Goal: Task Accomplishment & Management: Complete application form

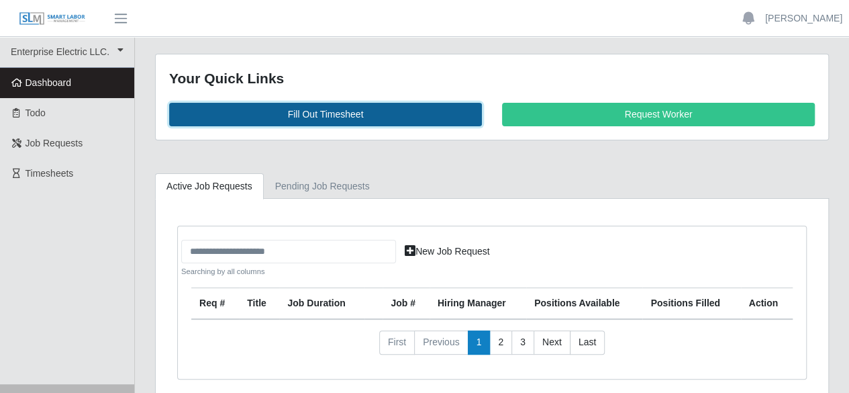
click at [342, 112] on link "Fill Out Timesheet" at bounding box center [325, 115] width 313 height 24
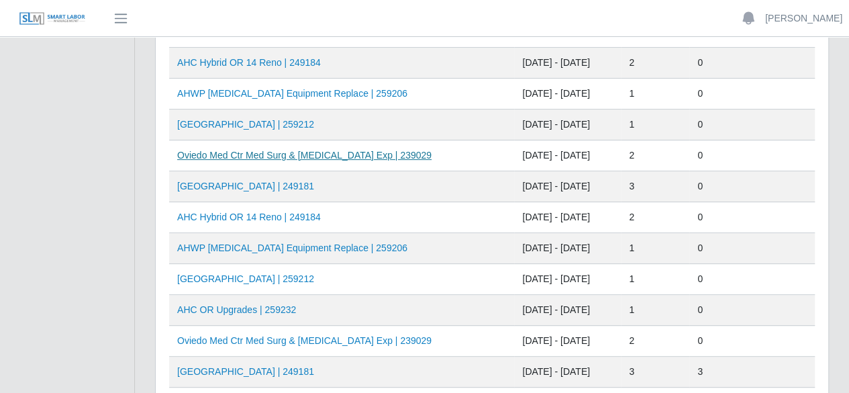
scroll to position [201, 0]
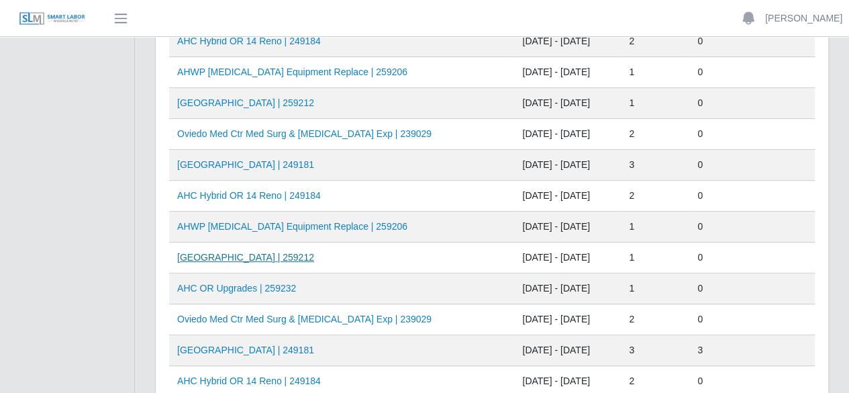
click at [286, 252] on link "[GEOGRAPHIC_DATA] | 259212" at bounding box center [245, 257] width 137 height 11
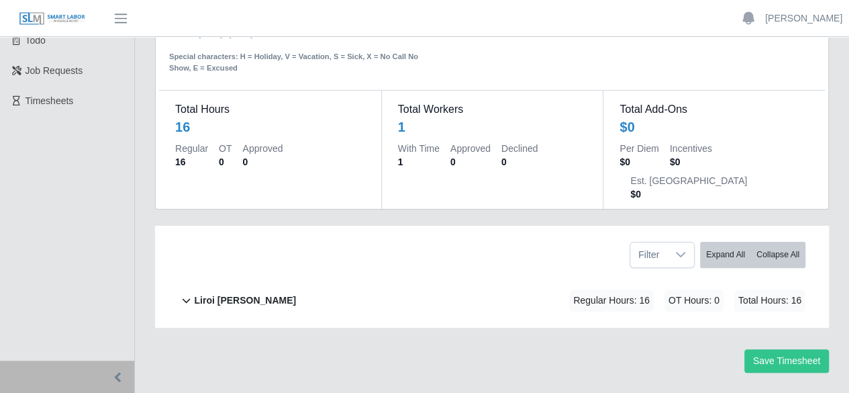
scroll to position [73, 0]
click at [257, 293] on b "Liroi [PERSON_NAME]" at bounding box center [245, 300] width 102 height 14
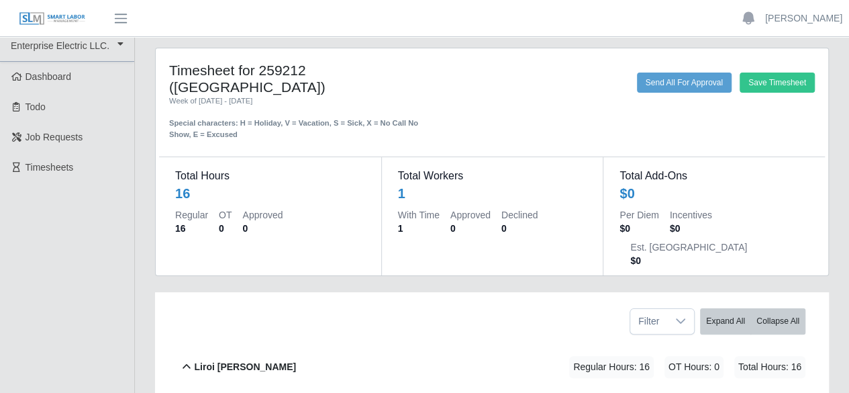
scroll to position [0, 0]
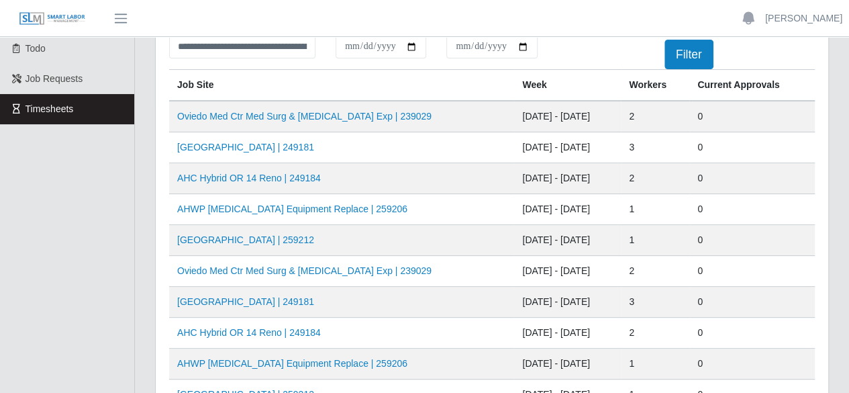
scroll to position [134, 0]
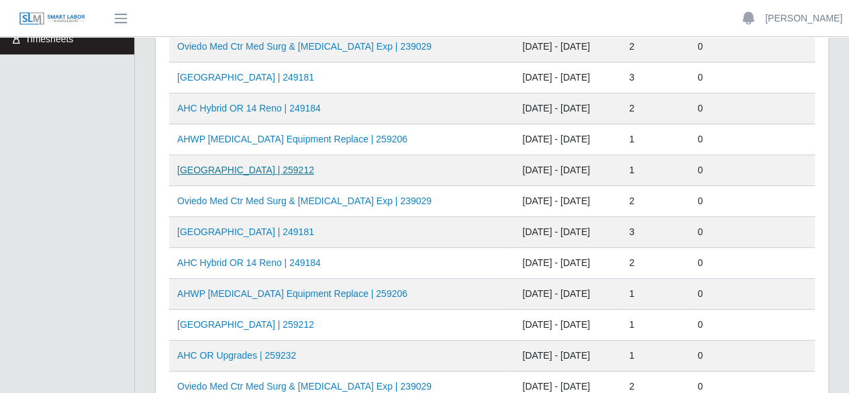
click at [286, 165] on link "[GEOGRAPHIC_DATA] | 259212" at bounding box center [245, 170] width 137 height 11
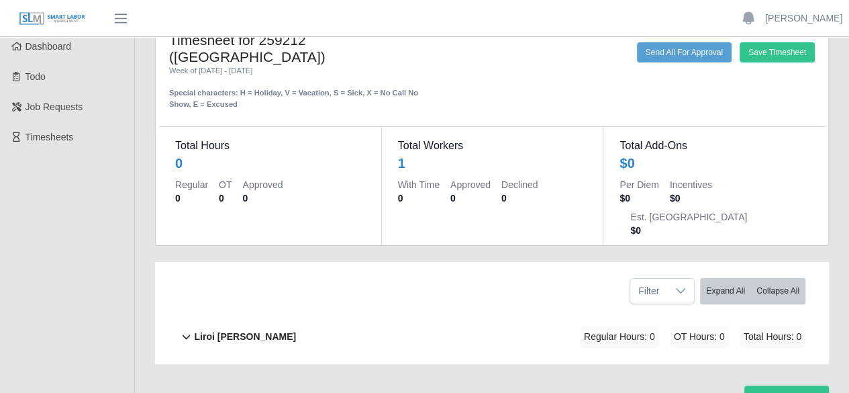
scroll to position [67, 0]
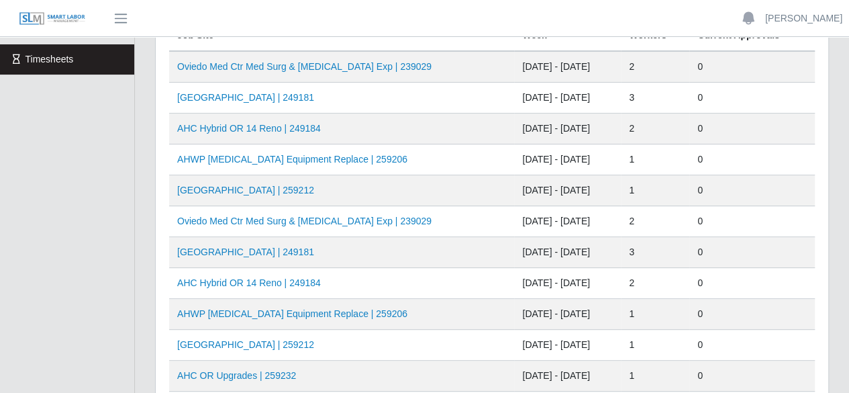
scroll to position [134, 0]
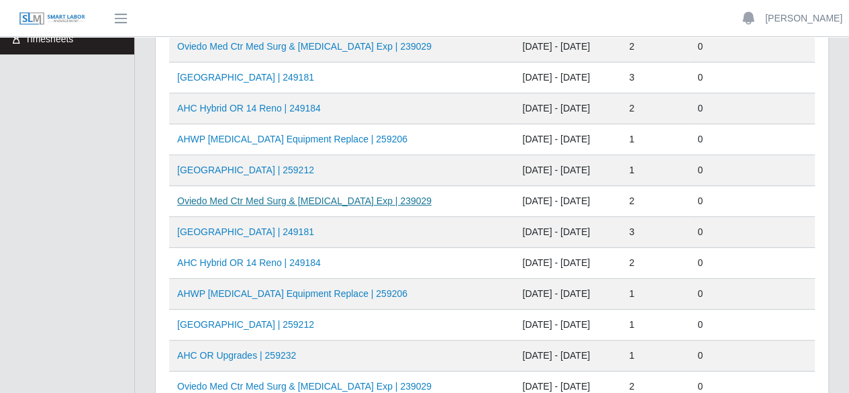
click at [322, 195] on link "Oviedo Med Ctr Med Surg & ICU Exp | 239029" at bounding box center [304, 200] width 254 height 11
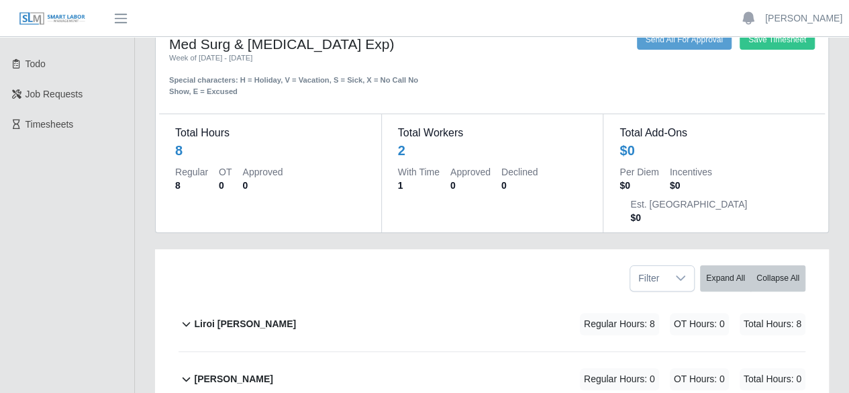
scroll to position [128, 0]
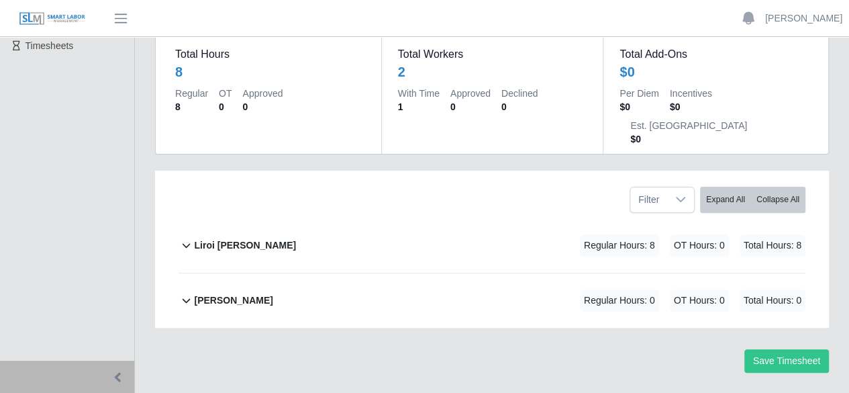
click at [254, 238] on b "Liroi Anguiano" at bounding box center [245, 245] width 102 height 14
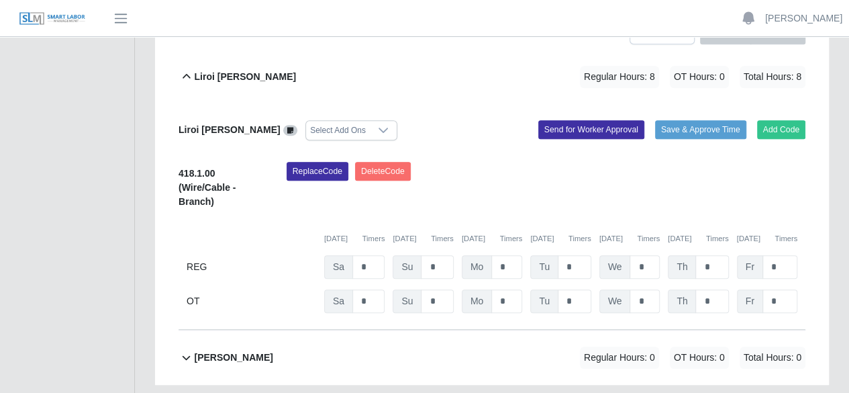
scroll to position [218, 0]
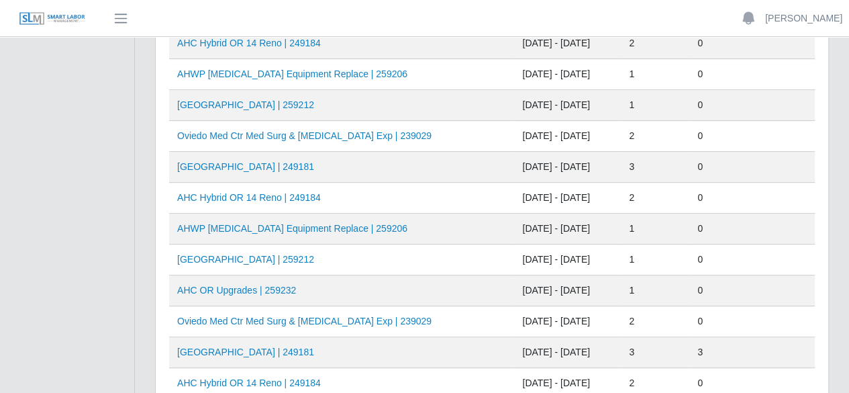
scroll to position [201, 0]
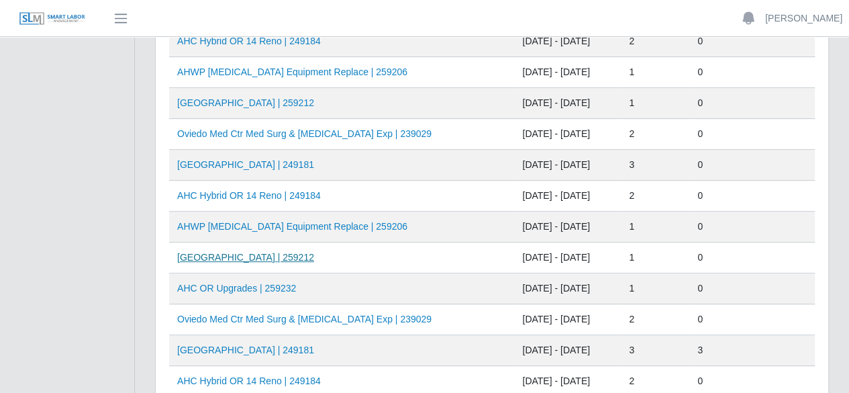
click at [270, 254] on link "[GEOGRAPHIC_DATA] | 259212" at bounding box center [245, 257] width 137 height 11
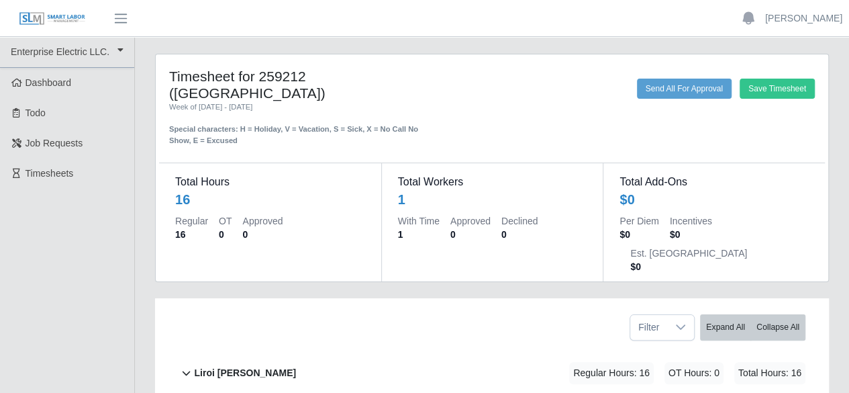
scroll to position [73, 0]
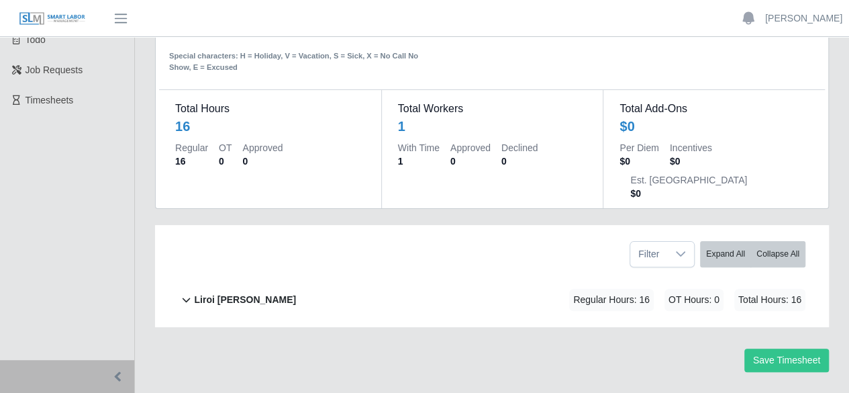
click at [218, 293] on b "Liroi Anguiano" at bounding box center [245, 300] width 102 height 14
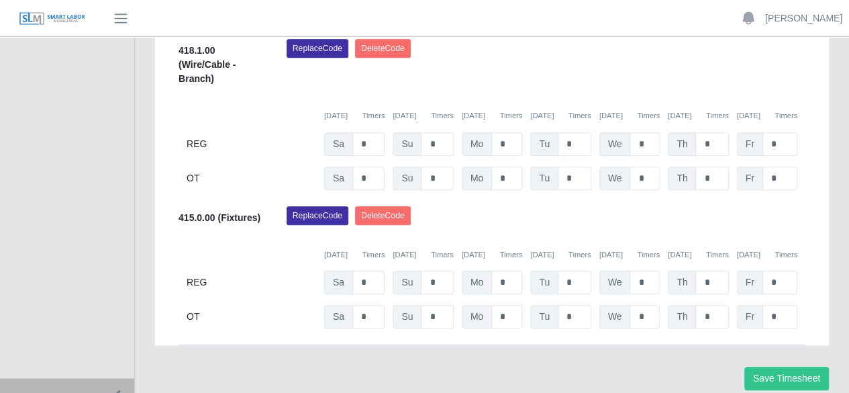
scroll to position [436, 0]
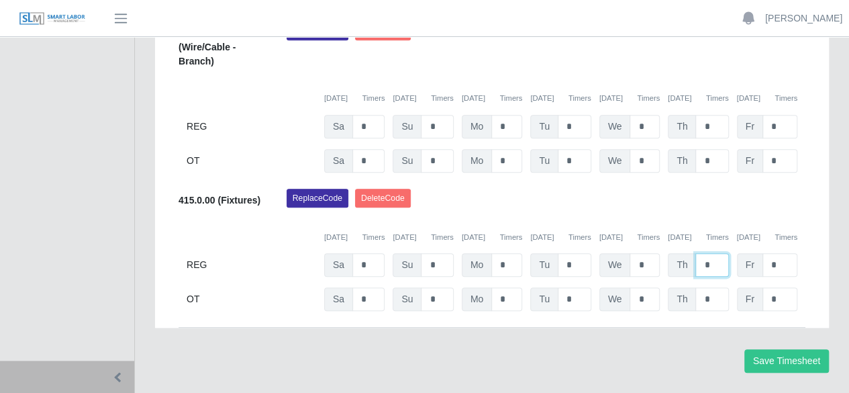
click at [710, 253] on input "*" at bounding box center [712, 265] width 33 height 24
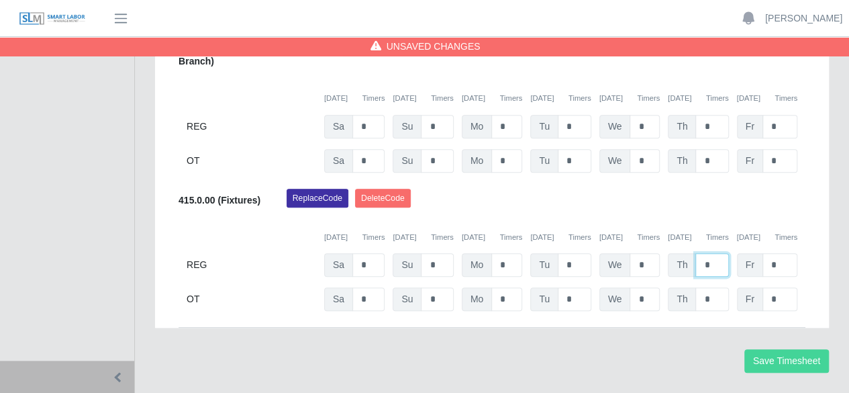
type input "*"
click at [803, 349] on button "Save Timesheet" at bounding box center [787, 361] width 85 height 24
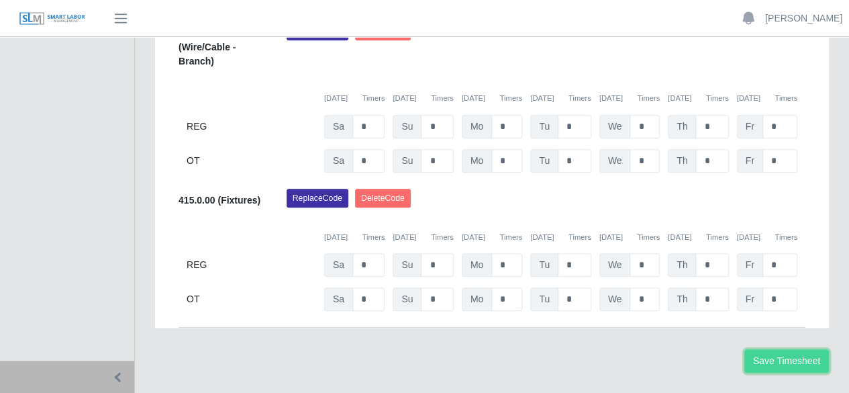
click at [793, 349] on button "Save Timesheet" at bounding box center [787, 361] width 85 height 24
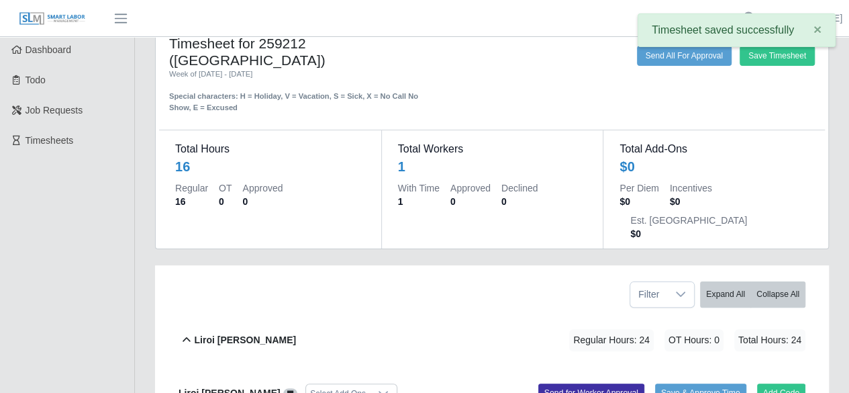
scroll to position [0, 0]
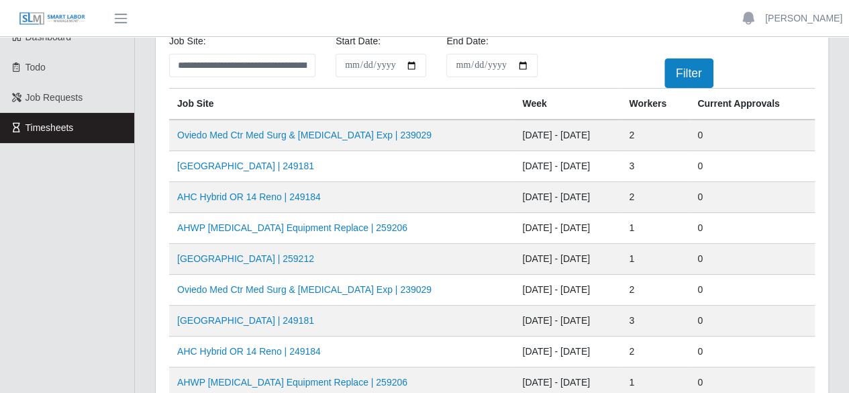
scroll to position [67, 0]
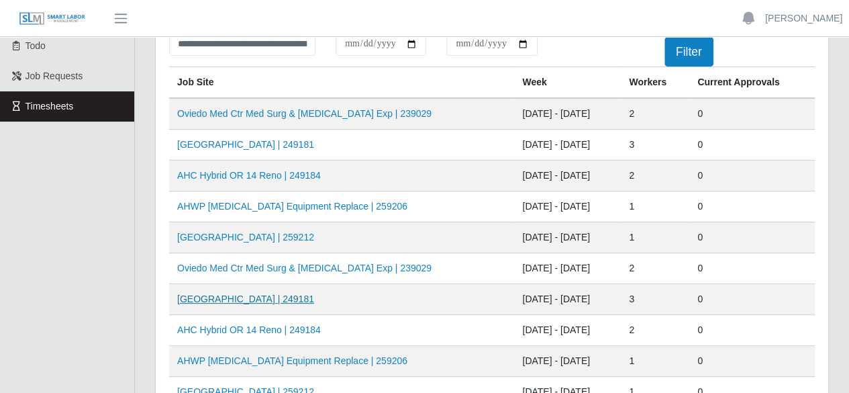
click at [283, 296] on link "[GEOGRAPHIC_DATA] | 249181" at bounding box center [245, 298] width 137 height 11
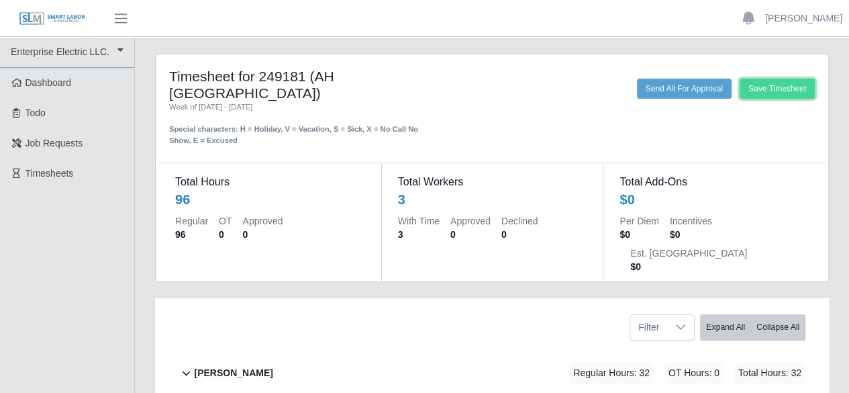
click at [761, 84] on button "Save Timesheet" at bounding box center [777, 89] width 75 height 20
